Goal: Information Seeking & Learning: Learn about a topic

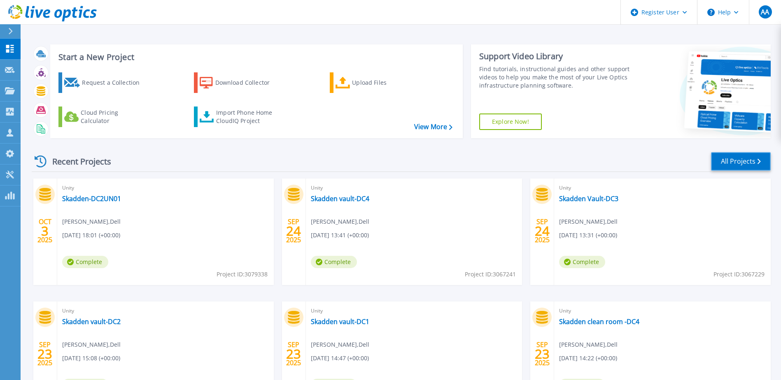
click at [735, 162] on link "All Projects" at bounding box center [741, 161] width 60 height 19
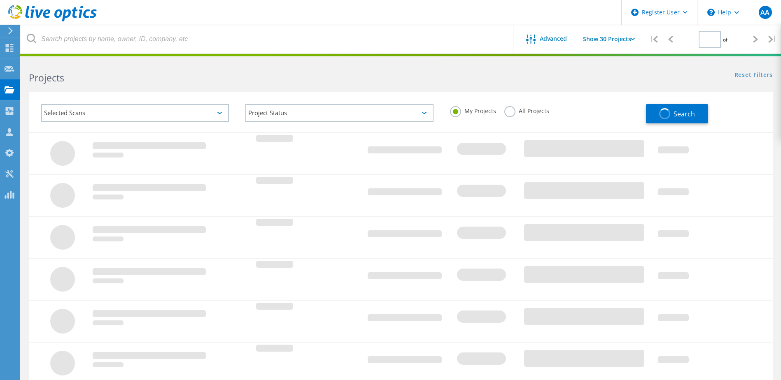
type input "1"
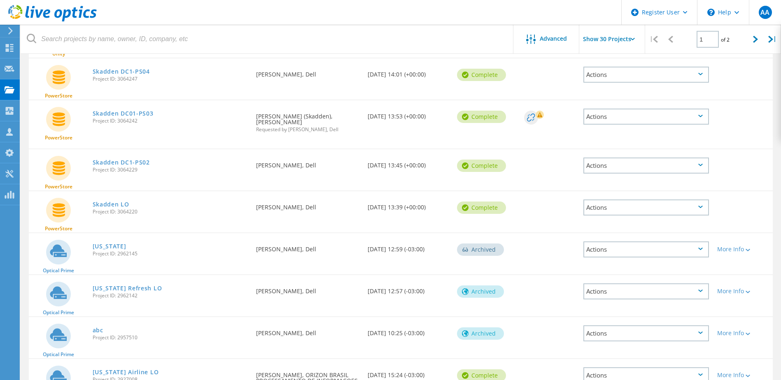
scroll to position [823, 0]
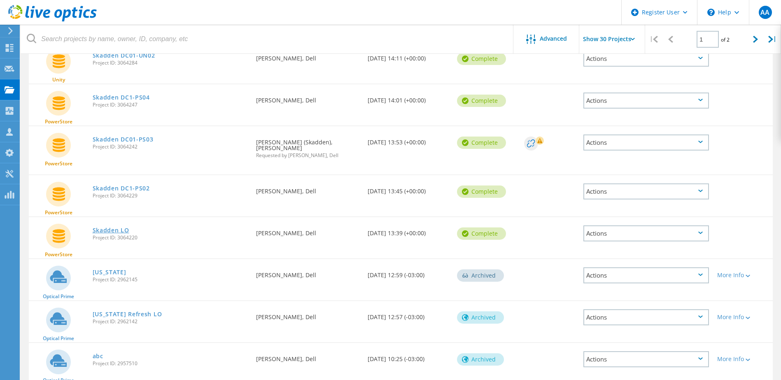
click at [121, 228] on link "Skadden LO" at bounding box center [111, 231] width 37 height 6
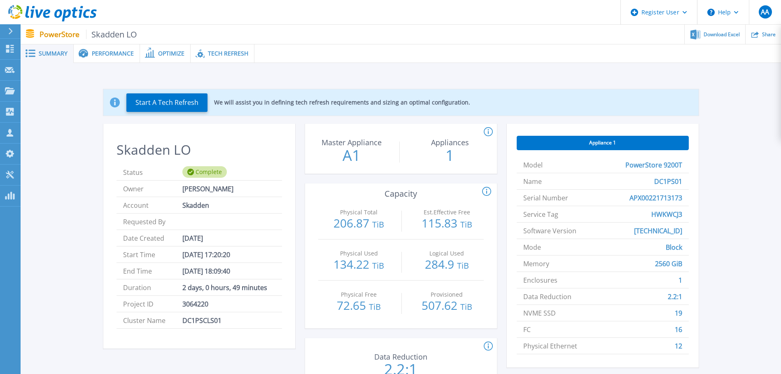
click at [96, 58] on div "Performance" at bounding box center [107, 53] width 66 height 19
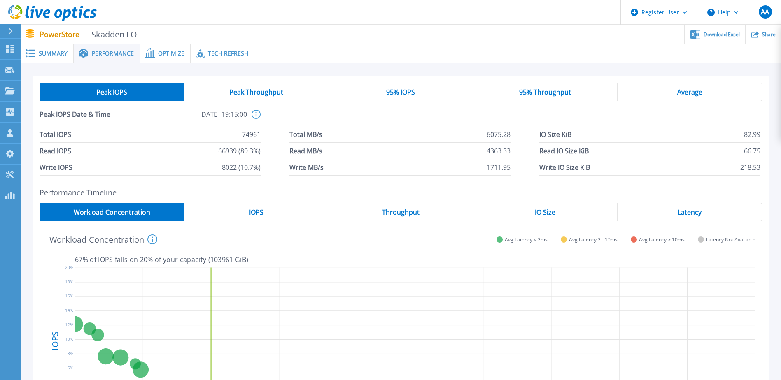
click at [265, 217] on div "IOPS" at bounding box center [256, 212] width 145 height 19
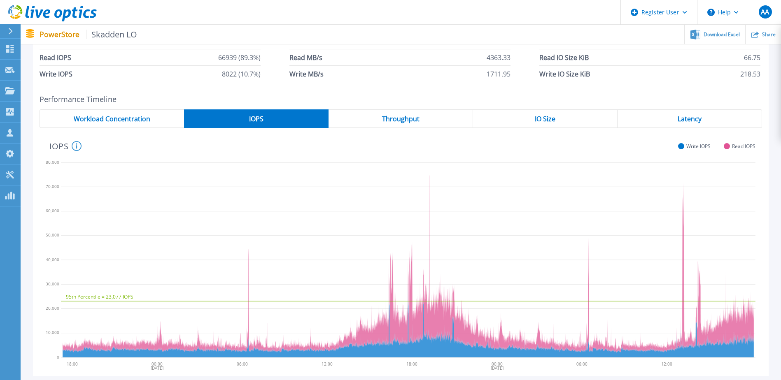
scroll to position [124, 0]
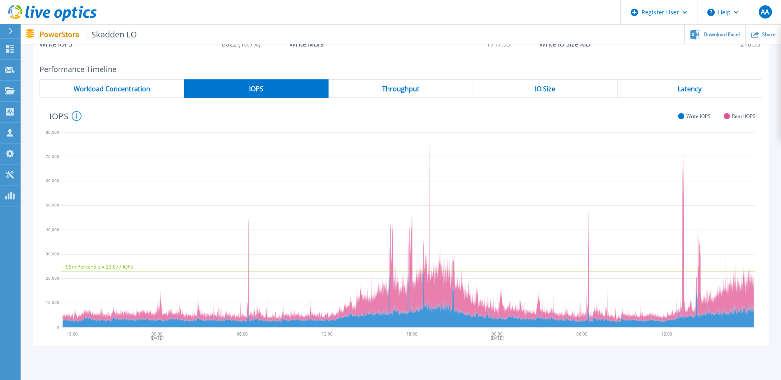
click at [698, 92] on span "Latency" at bounding box center [690, 89] width 24 height 7
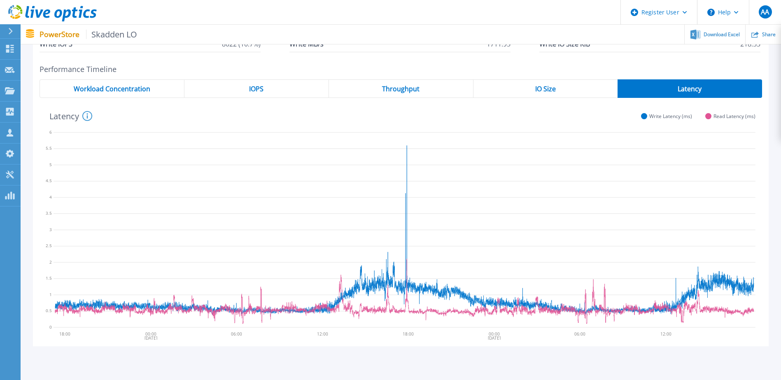
click at [280, 90] on div "IOPS" at bounding box center [256, 88] width 145 height 19
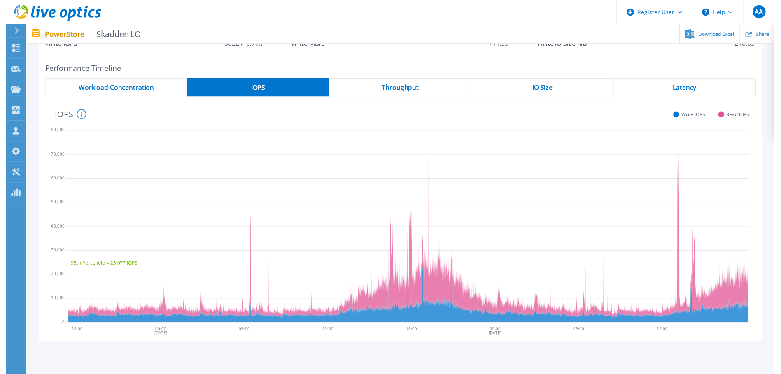
scroll to position [0, 0]
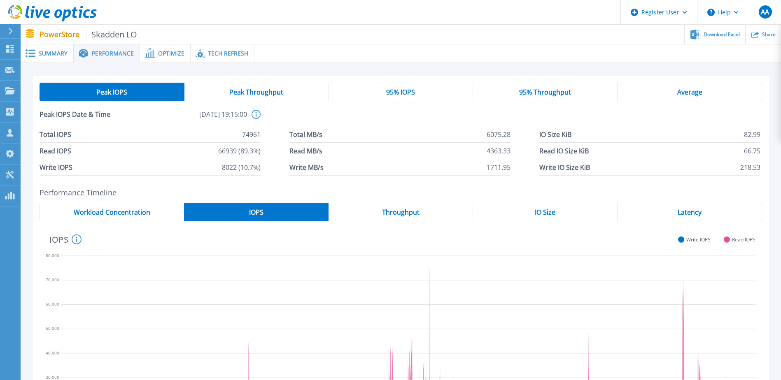
click at [174, 54] on span "Optimize" at bounding box center [171, 54] width 26 height 6
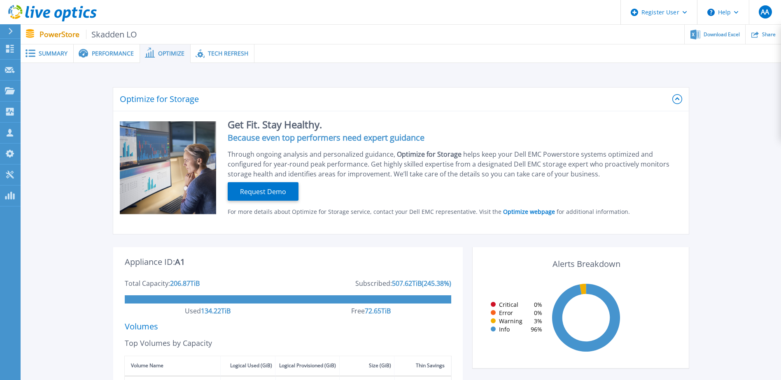
click at [55, 56] on span "Summary" at bounding box center [53, 54] width 29 height 6
